Goal: Navigation & Orientation: Find specific page/section

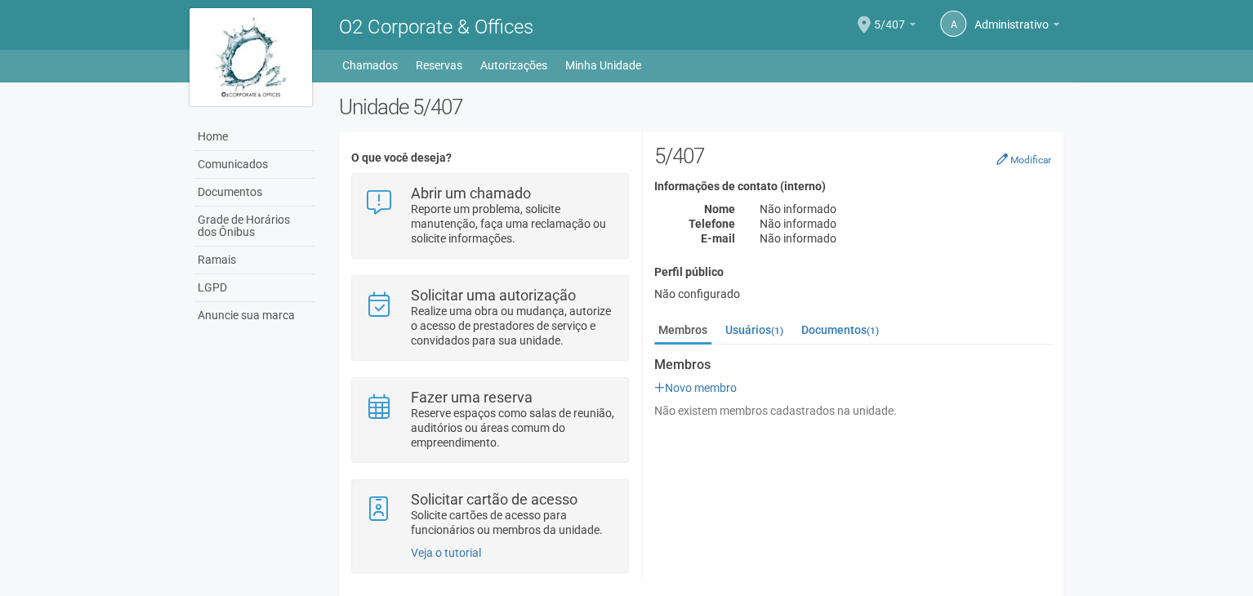
click at [874, 20] on span "5/407" at bounding box center [889, 16] width 31 height 29
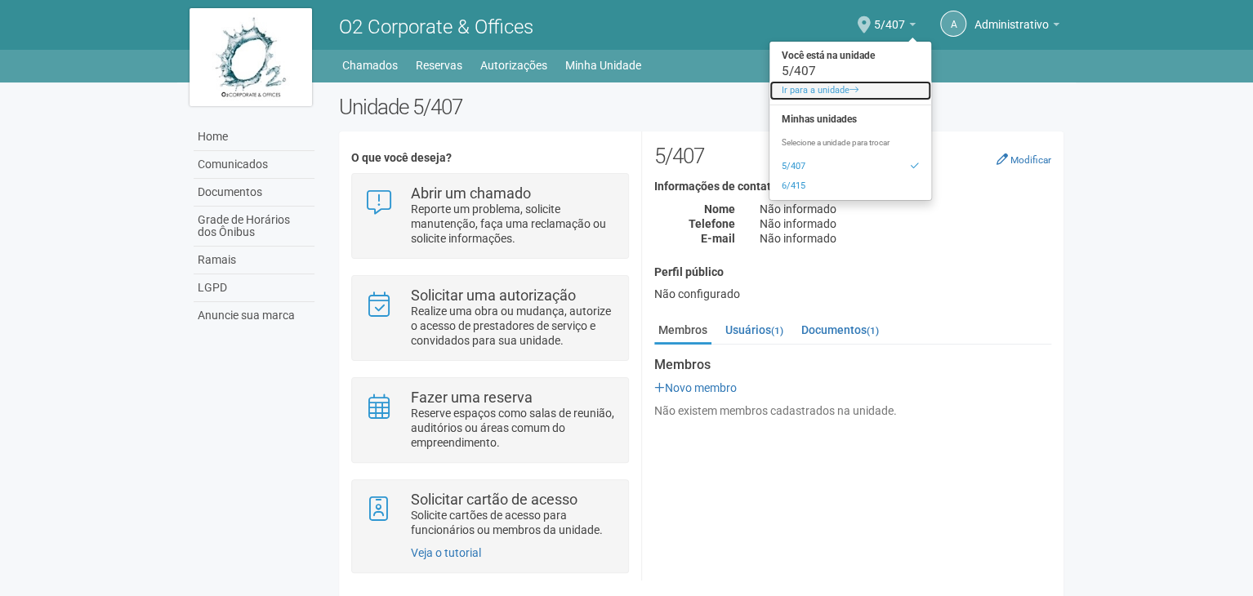
click at [813, 87] on link "Ir para a unidade" at bounding box center [850, 91] width 162 height 20
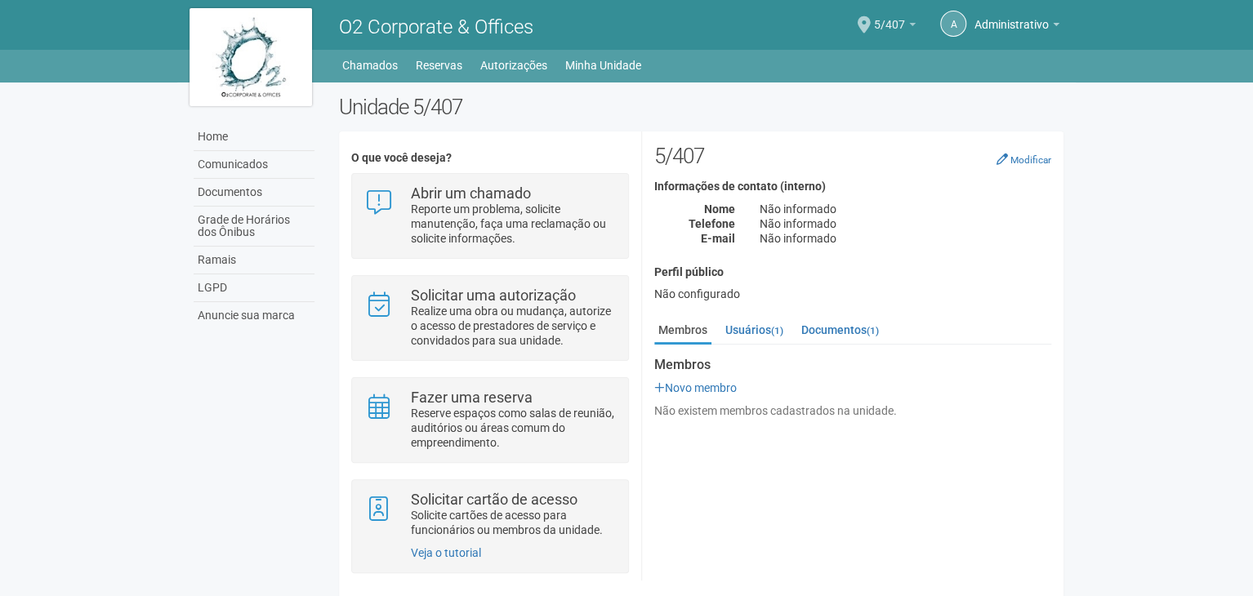
click at [885, 23] on span "5/407" at bounding box center [889, 16] width 31 height 29
